Goal: Information Seeking & Learning: Compare options

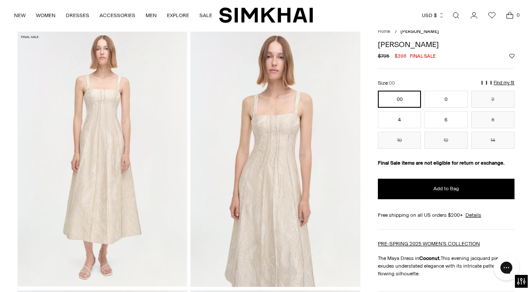
scroll to position [27, 0]
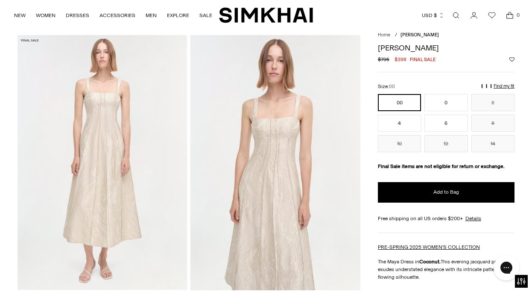
click at [143, 128] on img at bounding box center [103, 162] width 170 height 254
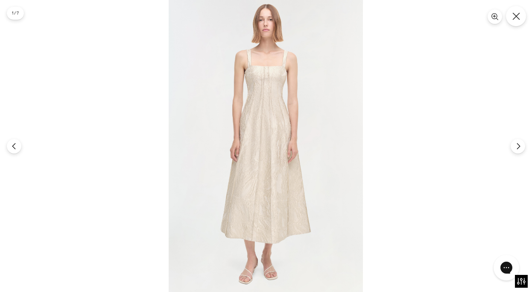
click at [519, 20] on button "Close" at bounding box center [516, 16] width 20 height 20
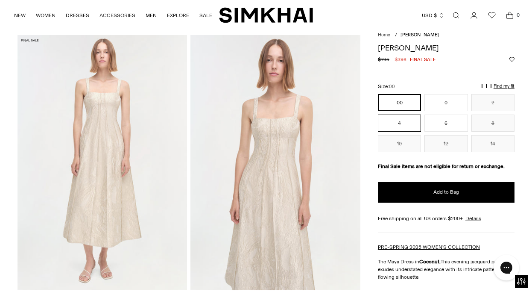
click at [399, 129] on button "4" at bounding box center [399, 122] width 43 height 17
click at [308, 121] on img at bounding box center [275, 162] width 170 height 254
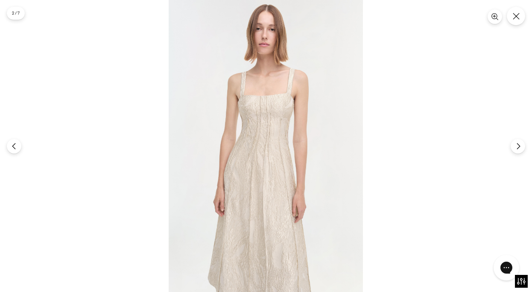
click at [270, 122] on img at bounding box center [266, 146] width 194 height 292
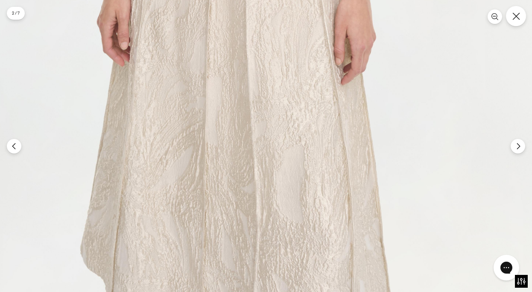
click at [512, 24] on button "Close" at bounding box center [516, 16] width 20 height 20
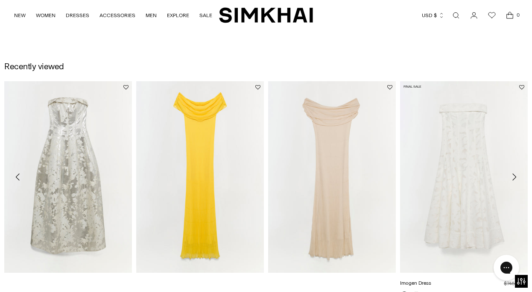
scroll to position [1060, 0]
click at [515, 177] on icon "Move to next carousel slide" at bounding box center [514, 177] width 10 height 10
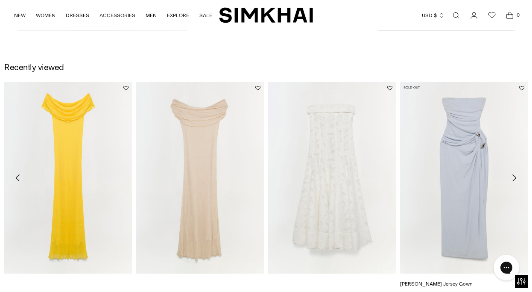
click at [0, 0] on img "Emma Strapless Jersey Gown" at bounding box center [0, 0] width 0 height 0
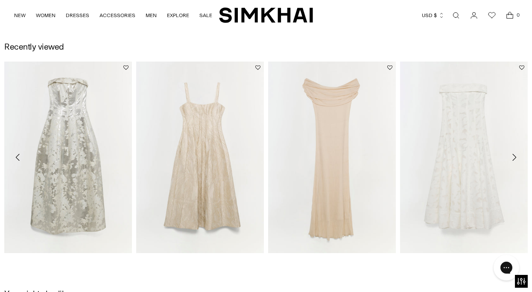
scroll to position [1070, 0]
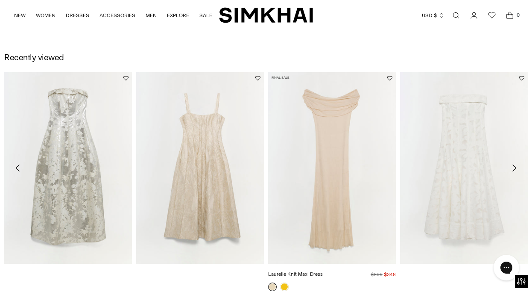
click at [0, 0] on img "Laurelle Knit Maxi Dress" at bounding box center [0, 0] width 0 height 0
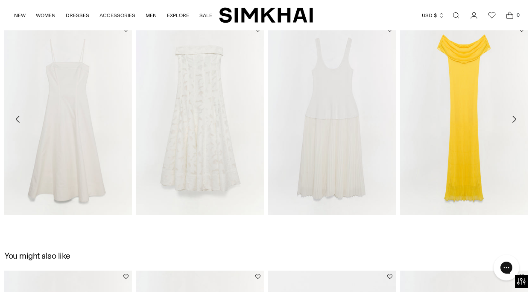
scroll to position [1121, 0]
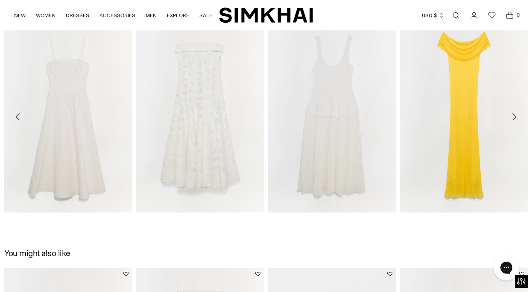
click at [515, 117] on icon "Move to next carousel slide" at bounding box center [514, 116] width 4 height 7
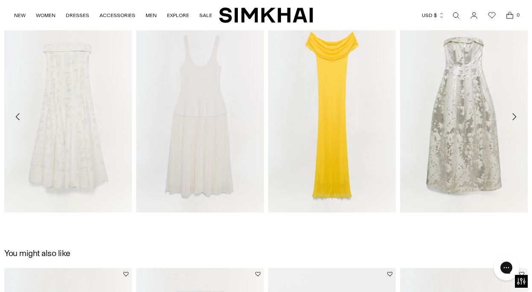
click at [515, 117] on icon "Move to next carousel slide" at bounding box center [514, 116] width 4 height 7
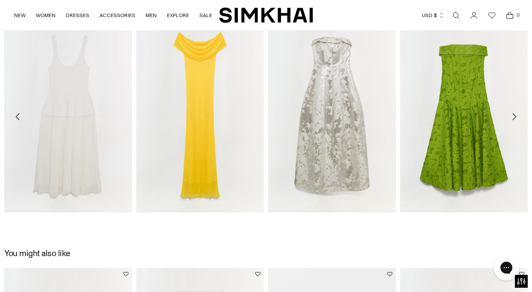
click at [515, 117] on icon "Move to next carousel slide" at bounding box center [514, 116] width 4 height 7
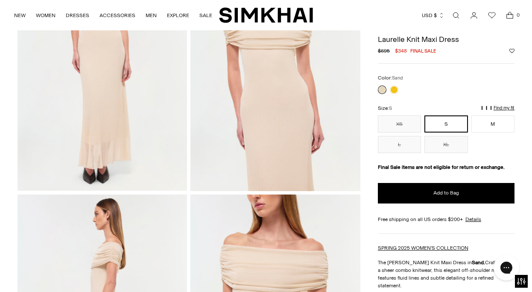
scroll to position [125, 0]
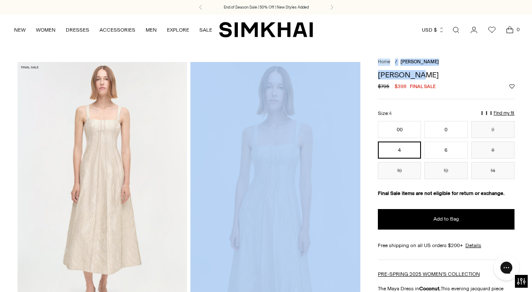
drag, startPoint x: 425, startPoint y: 75, endPoint x: 367, endPoint y: 74, distance: 58.1
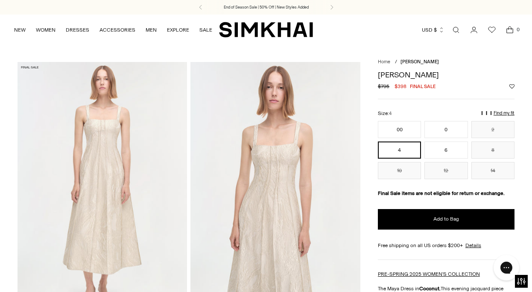
click at [425, 76] on h1 "[PERSON_NAME]" at bounding box center [446, 75] width 137 height 8
drag, startPoint x: 421, startPoint y: 76, endPoint x: 376, endPoint y: 76, distance: 44.4
copy h1 "[PERSON_NAME]"
